Goal: Entertainment & Leisure: Consume media (video, audio)

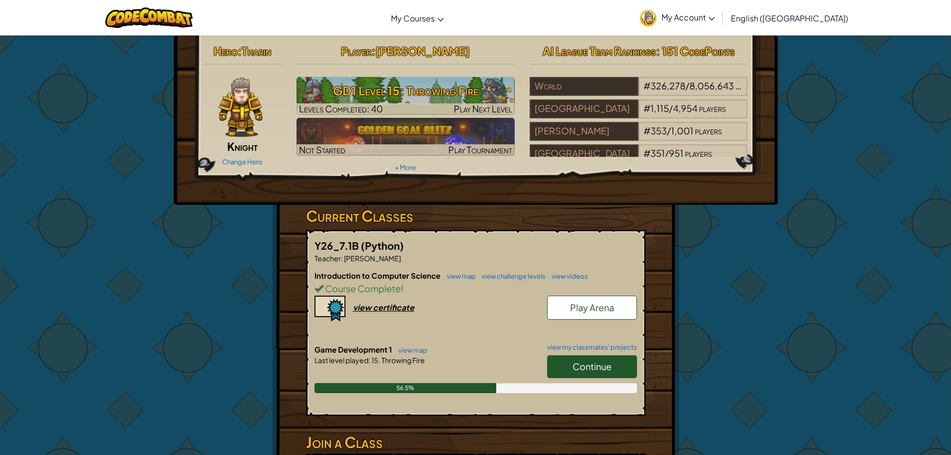
click at [594, 360] on span "Continue" at bounding box center [592, 365] width 39 height 11
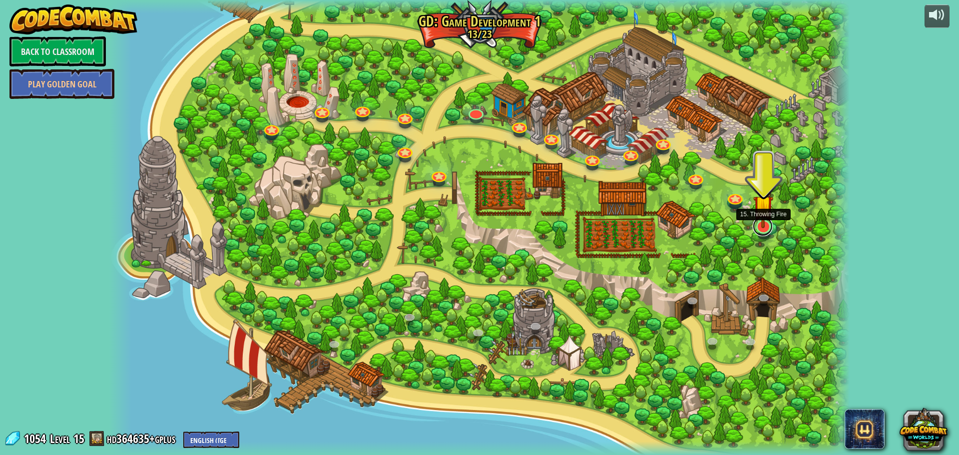
click at [762, 230] on link at bounding box center [762, 226] width 20 height 20
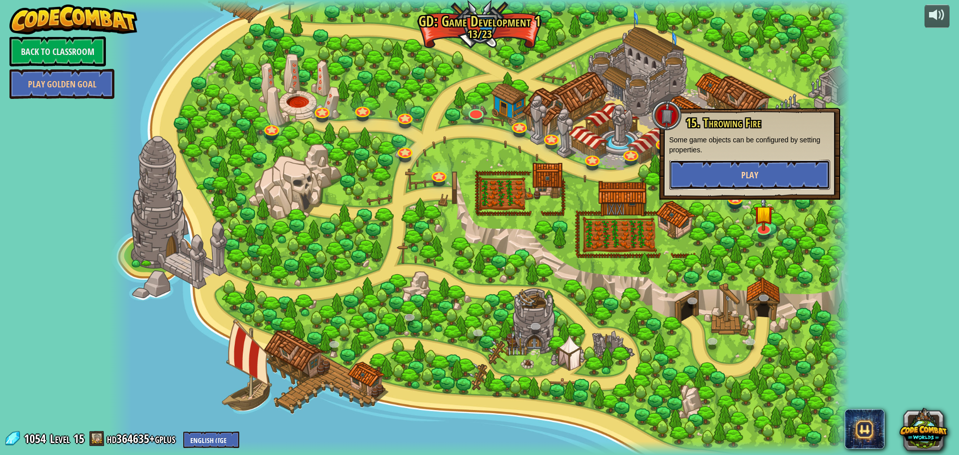
click at [751, 177] on span "Play" at bounding box center [749, 175] width 17 height 12
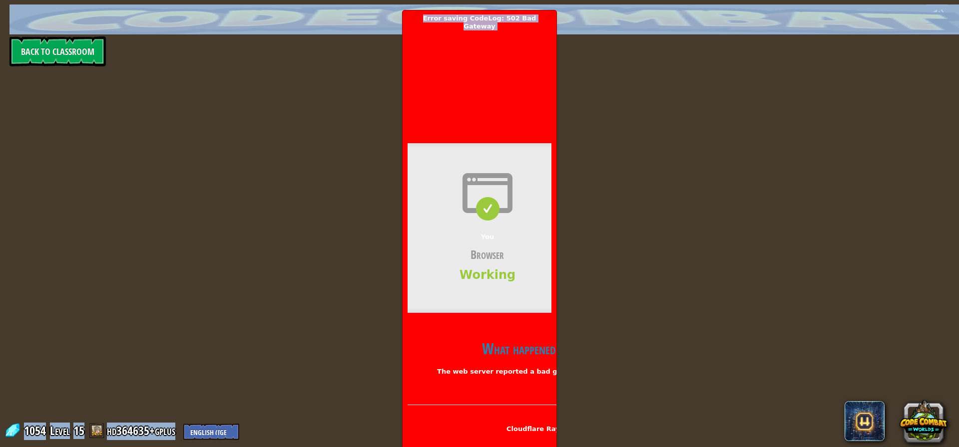
drag, startPoint x: 544, startPoint y: 105, endPoint x: 569, endPoint y: 102, distance: 24.6
click at [604, 0] on body "powered by Back to Classroom 1054 Level 15 hd364635+gplus English (US) English …" at bounding box center [479, 0] width 959 height 0
click at [560, 103] on div "powered by Back to Classroom 1054 Level 15 hd364635+gplus English (US) English …" at bounding box center [479, 223] width 959 height 447
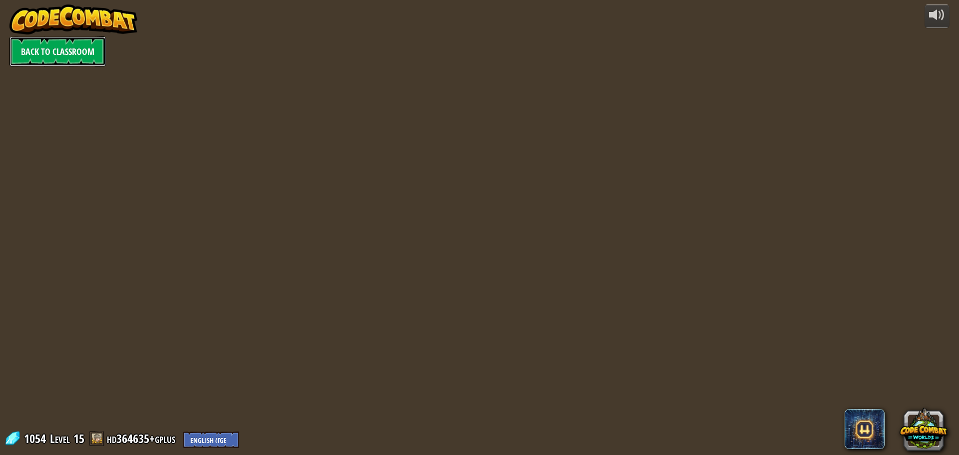
click at [40, 44] on link "Back to Classroom" at bounding box center [57, 51] width 96 height 30
